Goal: Check status: Check status

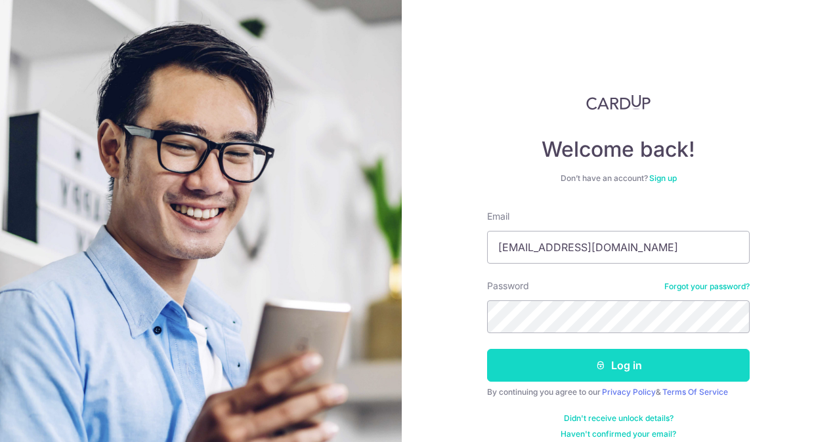
click at [574, 372] on button "Log in" at bounding box center [618, 365] width 263 height 33
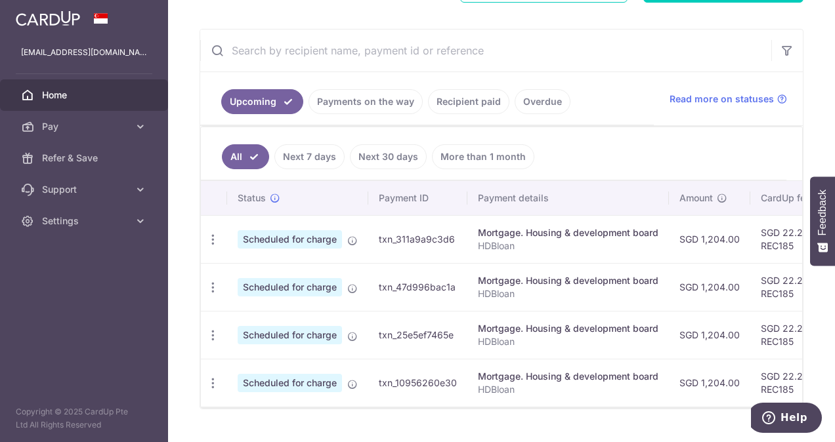
click at [323, 93] on link "Payments on the way" at bounding box center [366, 101] width 114 height 25
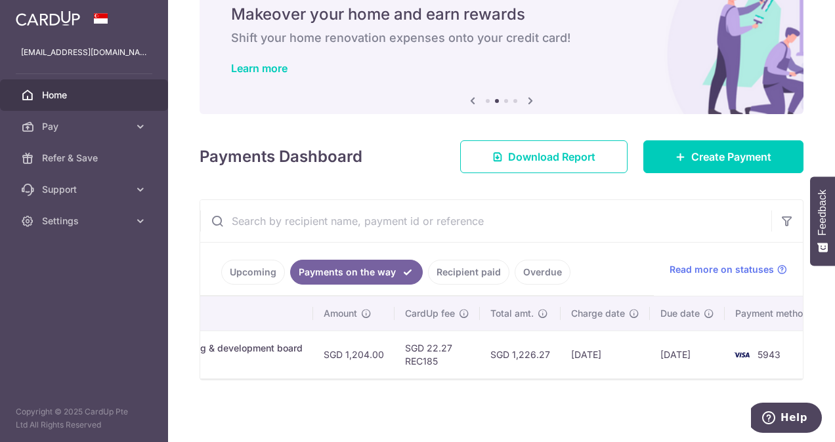
scroll to position [0, 354]
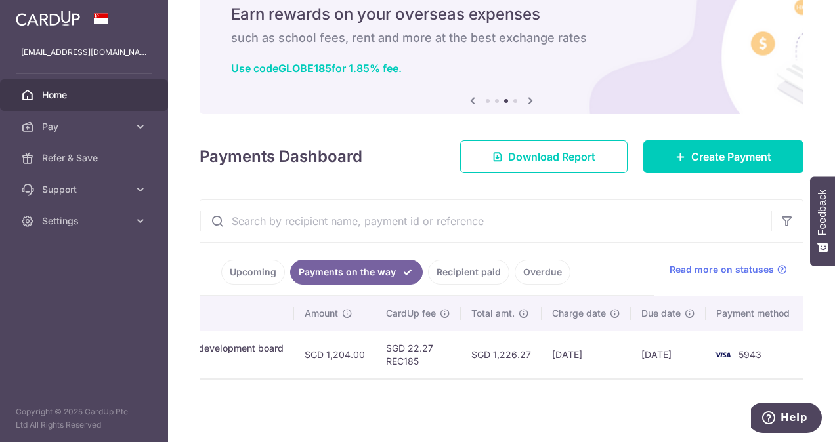
click at [458, 266] on link "Recipient paid" at bounding box center [468, 272] width 81 height 25
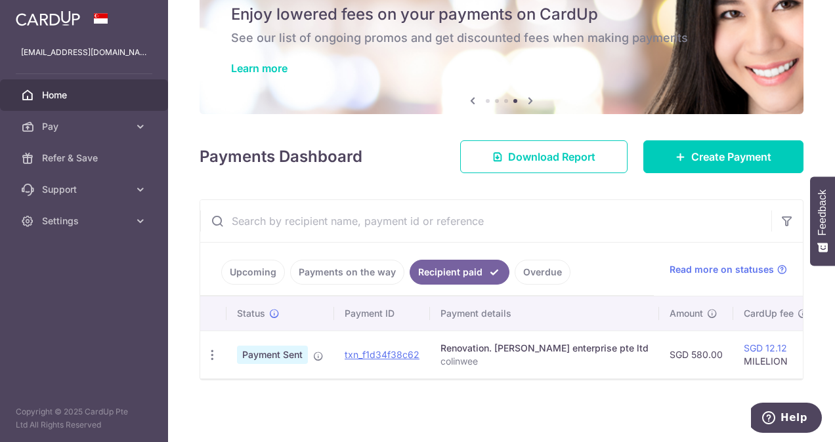
click at [375, 270] on link "Payments on the way" at bounding box center [347, 272] width 114 height 25
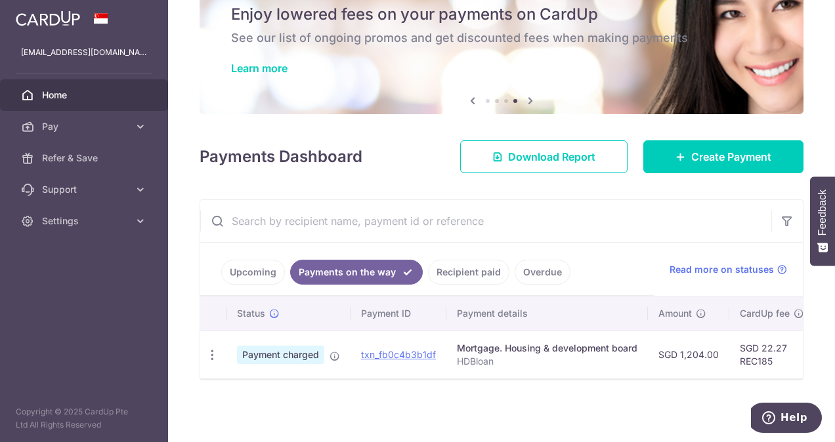
click at [272, 274] on link "Upcoming" at bounding box center [253, 272] width 64 height 25
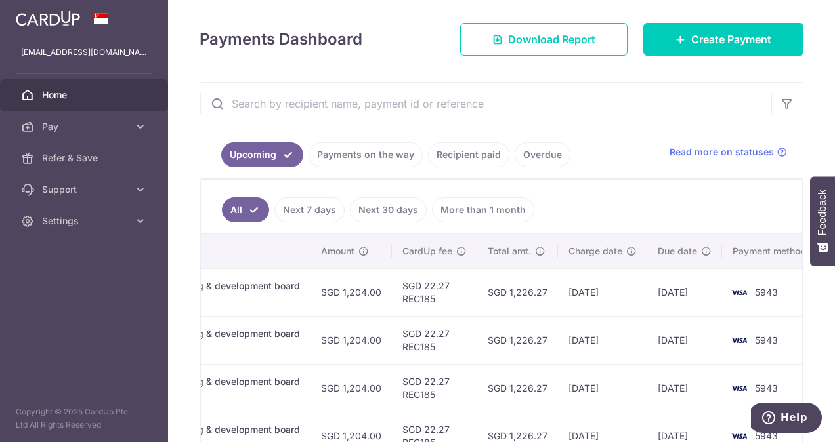
scroll to position [0, 376]
